Goal: Transaction & Acquisition: Purchase product/service

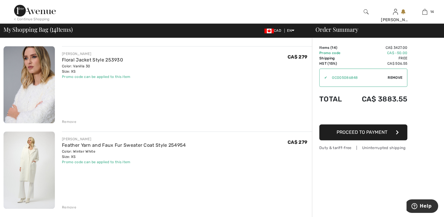
scroll to position [646, 0]
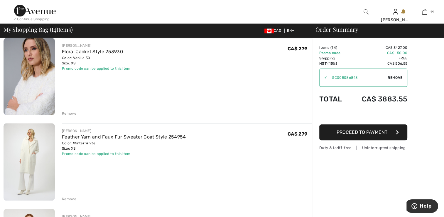
click at [69, 113] on div "Remove" at bounding box center [69, 113] width 14 height 5
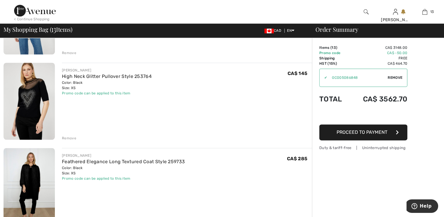
scroll to position [793, 0]
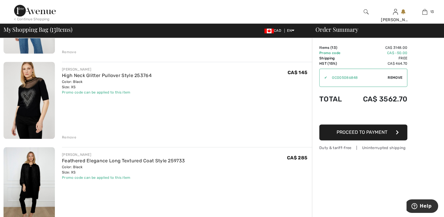
click at [72, 138] on div "Remove" at bounding box center [69, 137] width 14 height 5
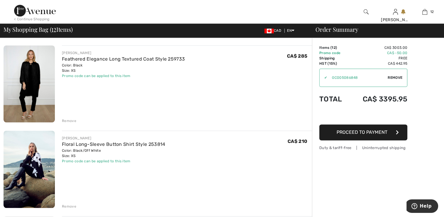
scroll to position [822, 0]
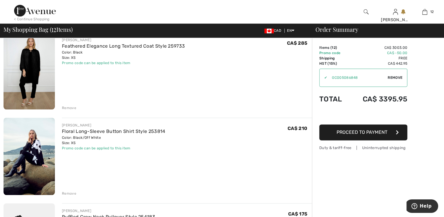
click at [70, 194] on div "Remove" at bounding box center [69, 193] width 14 height 5
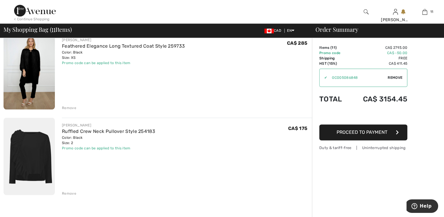
click at [35, 160] on img at bounding box center [29, 155] width 51 height 77
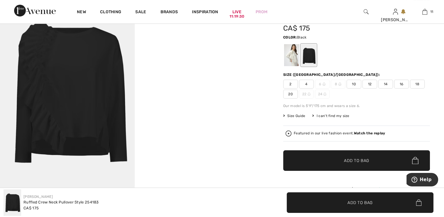
scroll to position [88, 0]
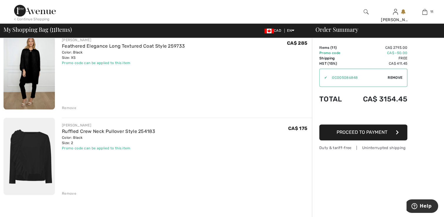
click at [70, 193] on div "Remove" at bounding box center [69, 193] width 14 height 5
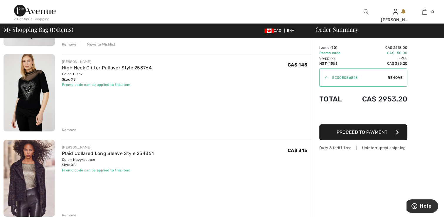
scroll to position [88, 0]
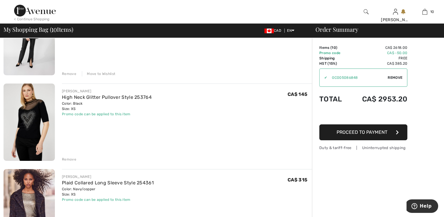
click at [41, 131] on img at bounding box center [29, 121] width 51 height 77
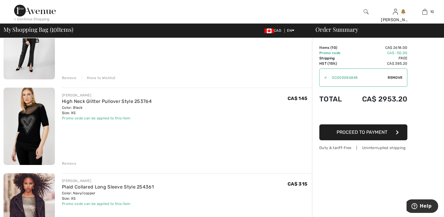
scroll to position [88, 0]
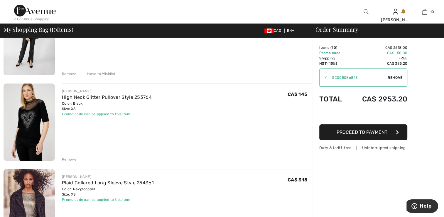
click at [68, 159] on div "Remove" at bounding box center [69, 159] width 14 height 5
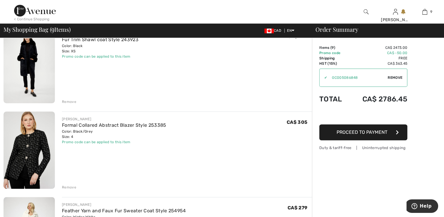
scroll to position [411, 0]
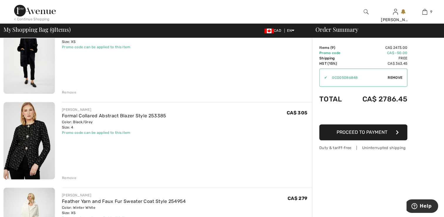
click at [69, 179] on div "Remove" at bounding box center [69, 177] width 14 height 5
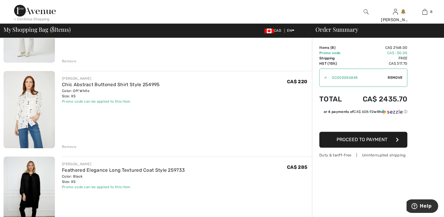
scroll to position [529, 0]
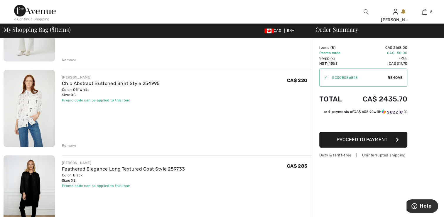
click at [70, 145] on div "Remove" at bounding box center [69, 145] width 14 height 5
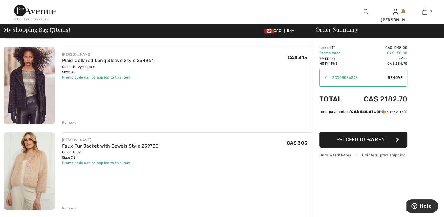
scroll to position [117, 0]
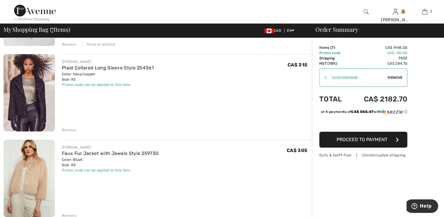
click at [69, 127] on div "Remove" at bounding box center [69, 129] width 14 height 5
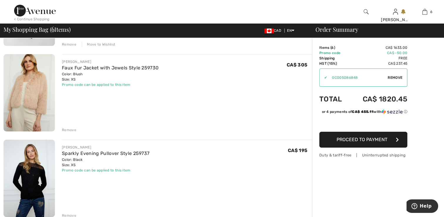
click at [69, 130] on div "Remove" at bounding box center [69, 129] width 14 height 5
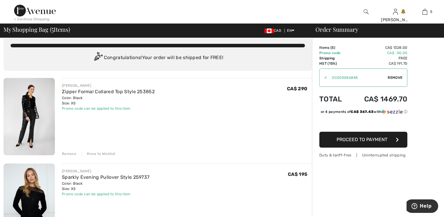
scroll to position [0, 0]
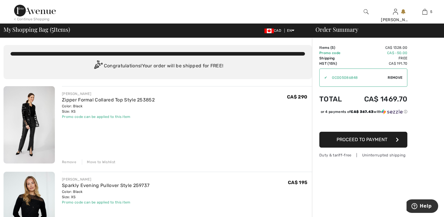
click at [96, 163] on div "Move to Wishlist" at bounding box center [98, 161] width 33 height 5
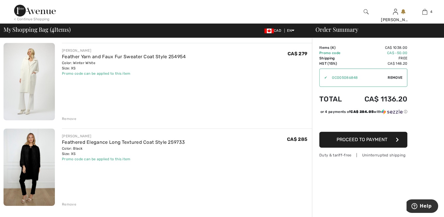
scroll to position [206, 0]
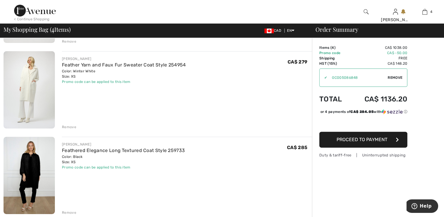
click at [38, 89] on img at bounding box center [29, 89] width 51 height 77
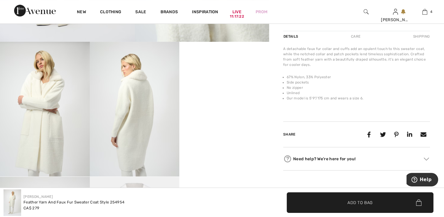
scroll to position [206, 0]
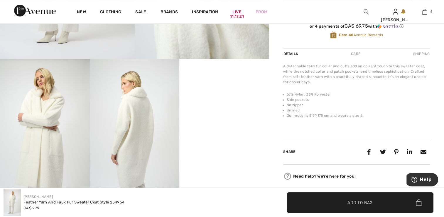
click at [233, 104] on video "Your browser does not support the video tag." at bounding box center [224, 81] width 90 height 45
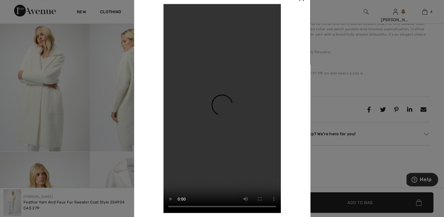
scroll to position [264, 0]
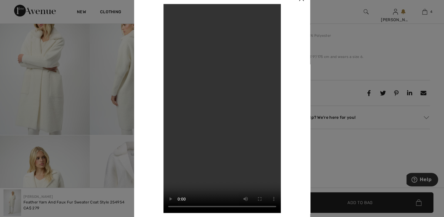
drag, startPoint x: 299, startPoint y: 1, endPoint x: 244, endPoint y: 13, distance: 55.5
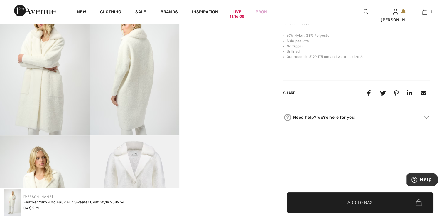
click at [40, 84] on img at bounding box center [45, 67] width 90 height 135
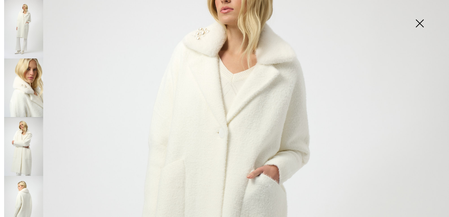
scroll to position [88, 0]
click at [32, 90] on img at bounding box center [23, 87] width 39 height 58
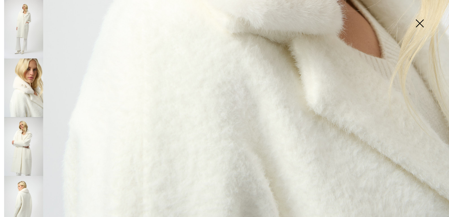
scroll to position [382, 0]
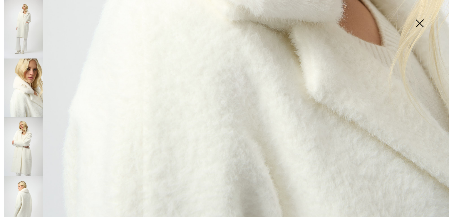
click at [22, 152] on img at bounding box center [23, 146] width 39 height 58
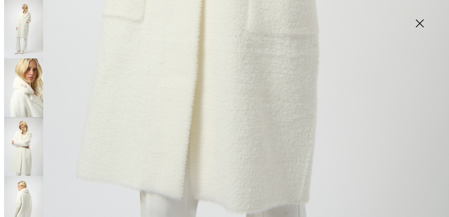
scroll to position [449, 0]
click at [417, 23] on img at bounding box center [419, 24] width 29 height 30
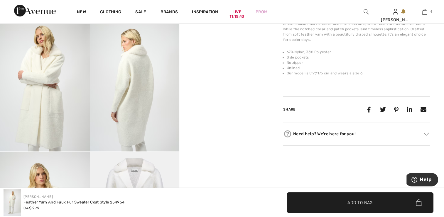
scroll to position [235, 0]
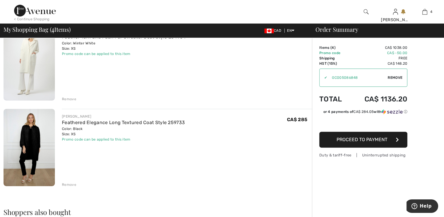
scroll to position [235, 0]
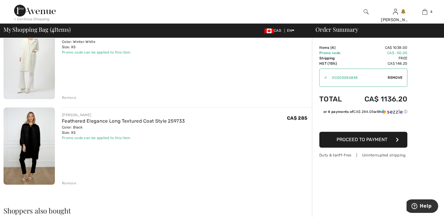
click at [69, 181] on div "Remove" at bounding box center [69, 182] width 14 height 5
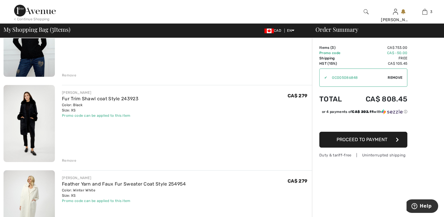
scroll to position [88, 0]
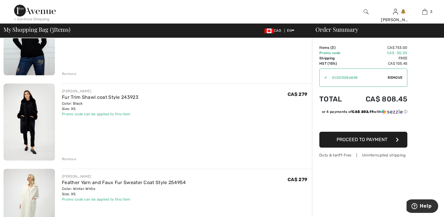
click at [25, 115] on img at bounding box center [29, 121] width 51 height 77
click at [32, 50] on img at bounding box center [29, 36] width 51 height 77
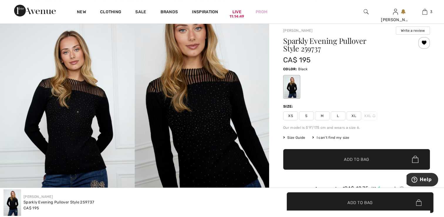
scroll to position [59, 0]
